Goal: Check status: Check status

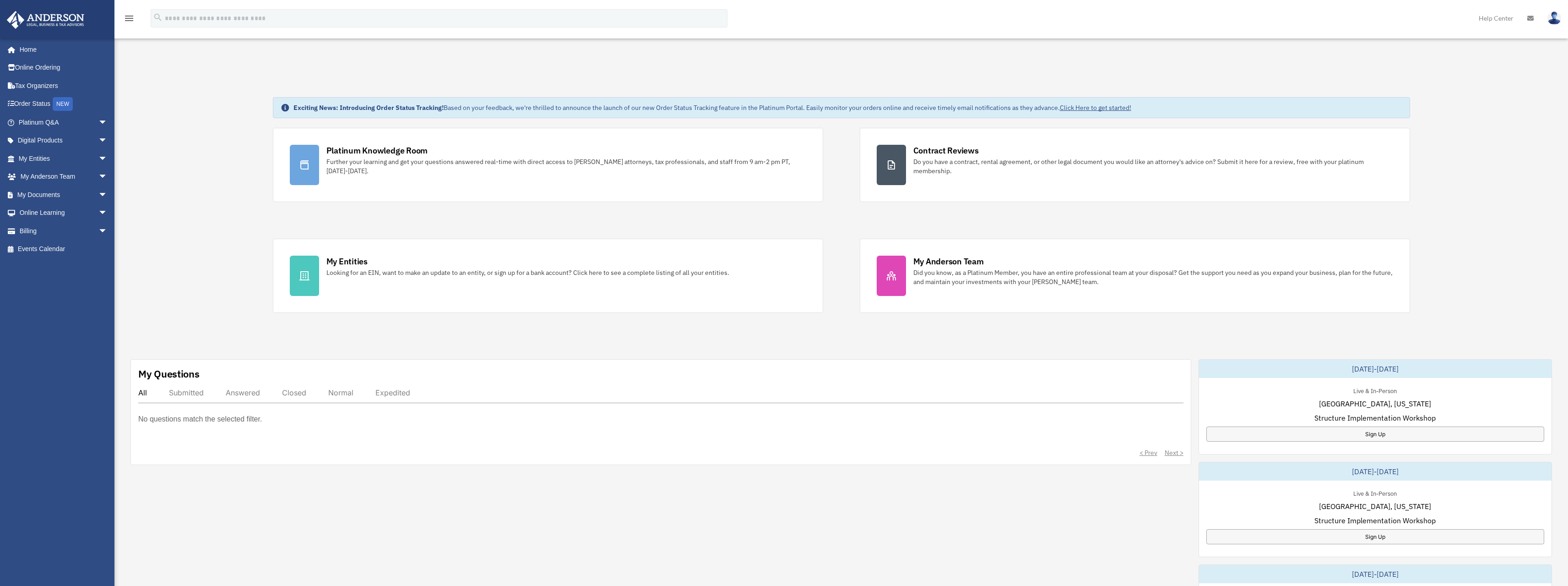
click at [1556, 20] on img at bounding box center [1554, 18] width 14 height 14
click at [23, 46] on link "Home" at bounding box center [63, 49] width 115 height 18
click at [127, 16] on icon "menu" at bounding box center [129, 18] width 11 height 11
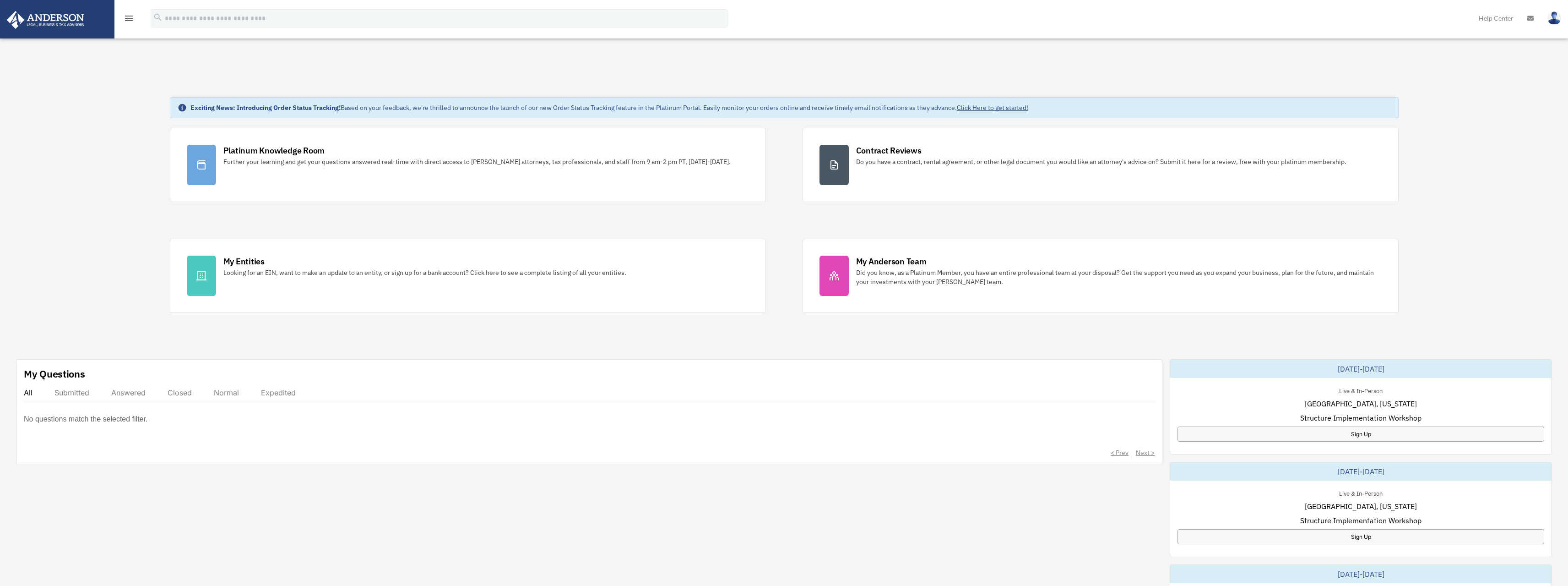
click at [127, 16] on icon "menu" at bounding box center [129, 18] width 11 height 11
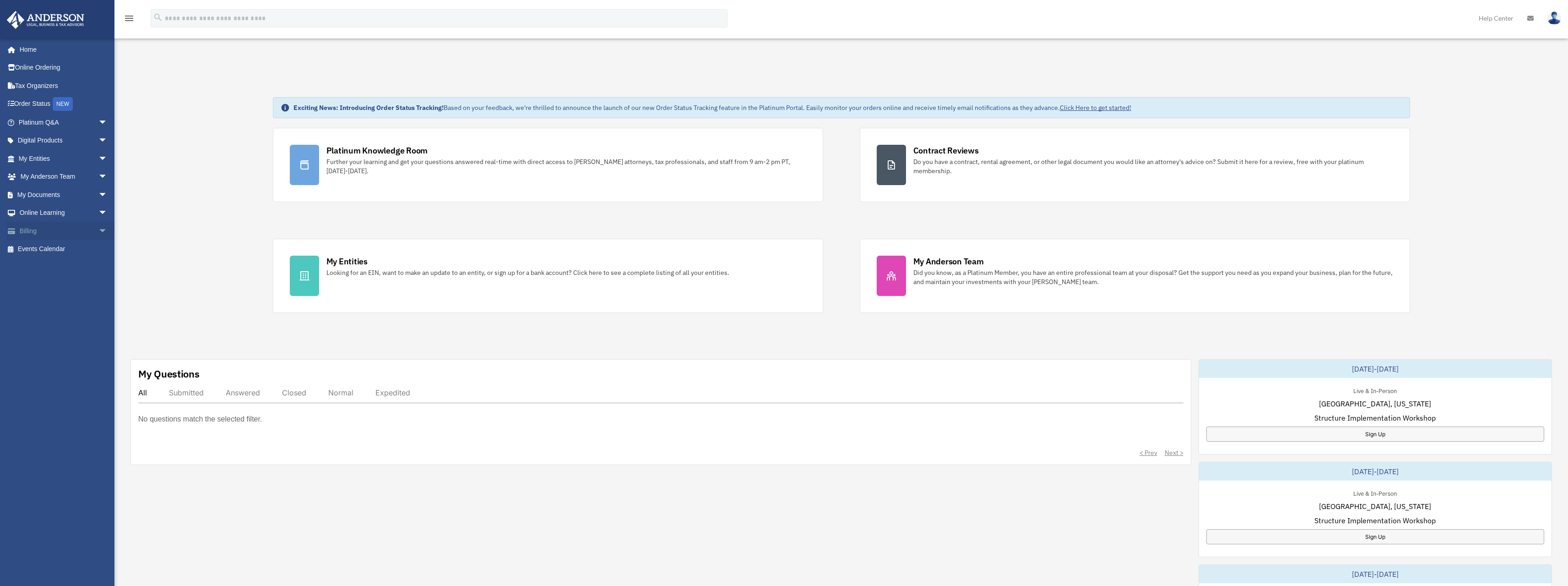
click at [99, 228] on span "arrow_drop_down" at bounding box center [108, 232] width 18 height 19
click at [99, 228] on span "arrow_drop_up" at bounding box center [108, 232] width 18 height 19
click at [99, 208] on span "arrow_drop_down" at bounding box center [108, 213] width 18 height 19
click at [99, 208] on span "arrow_drop_up" at bounding box center [108, 213] width 18 height 19
click at [48, 99] on link "Order Status NEW" at bounding box center [63, 104] width 115 height 19
